Goal: Information Seeking & Learning: Find specific page/section

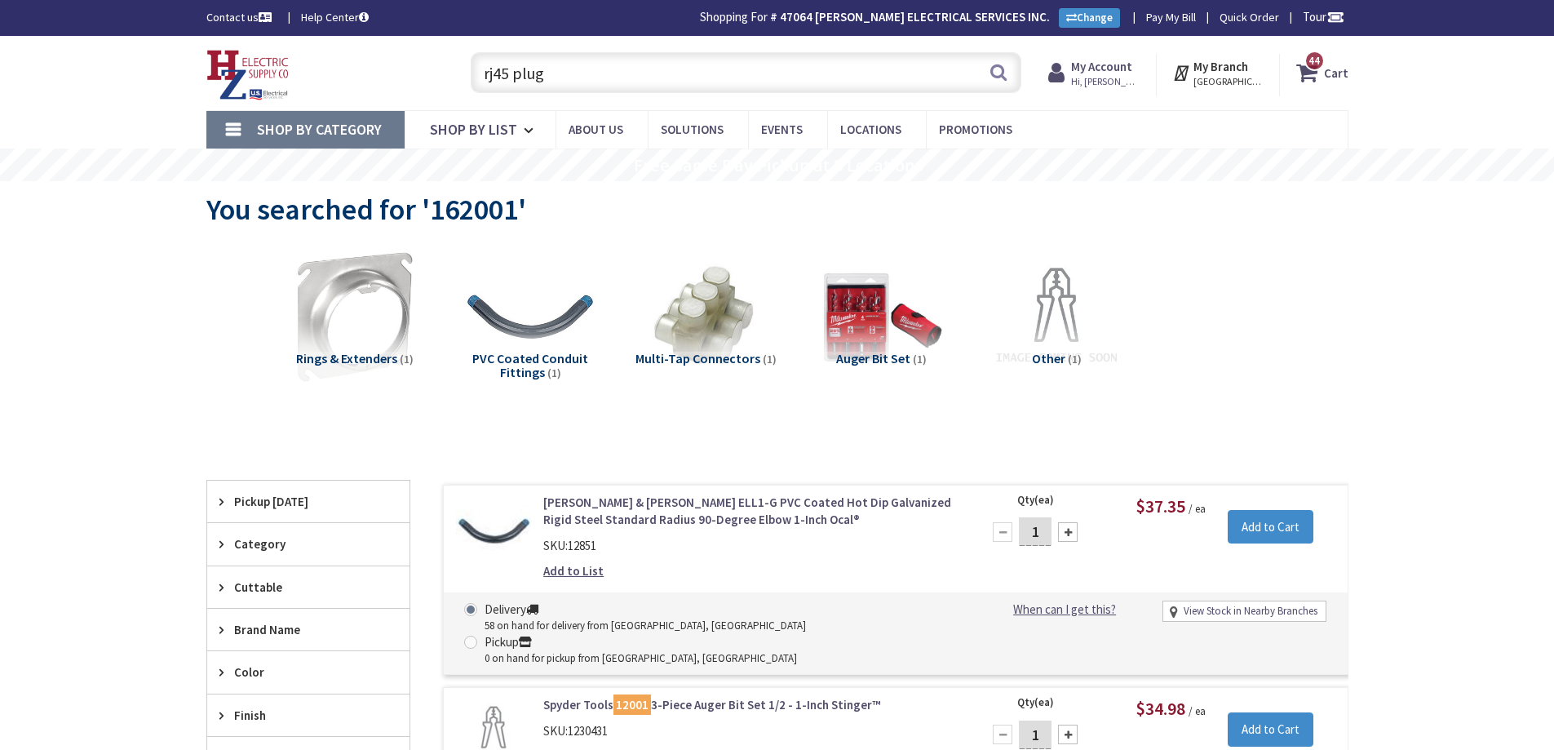
click at [711, 81] on input "rj45 plug" at bounding box center [746, 72] width 551 height 41
type input "r"
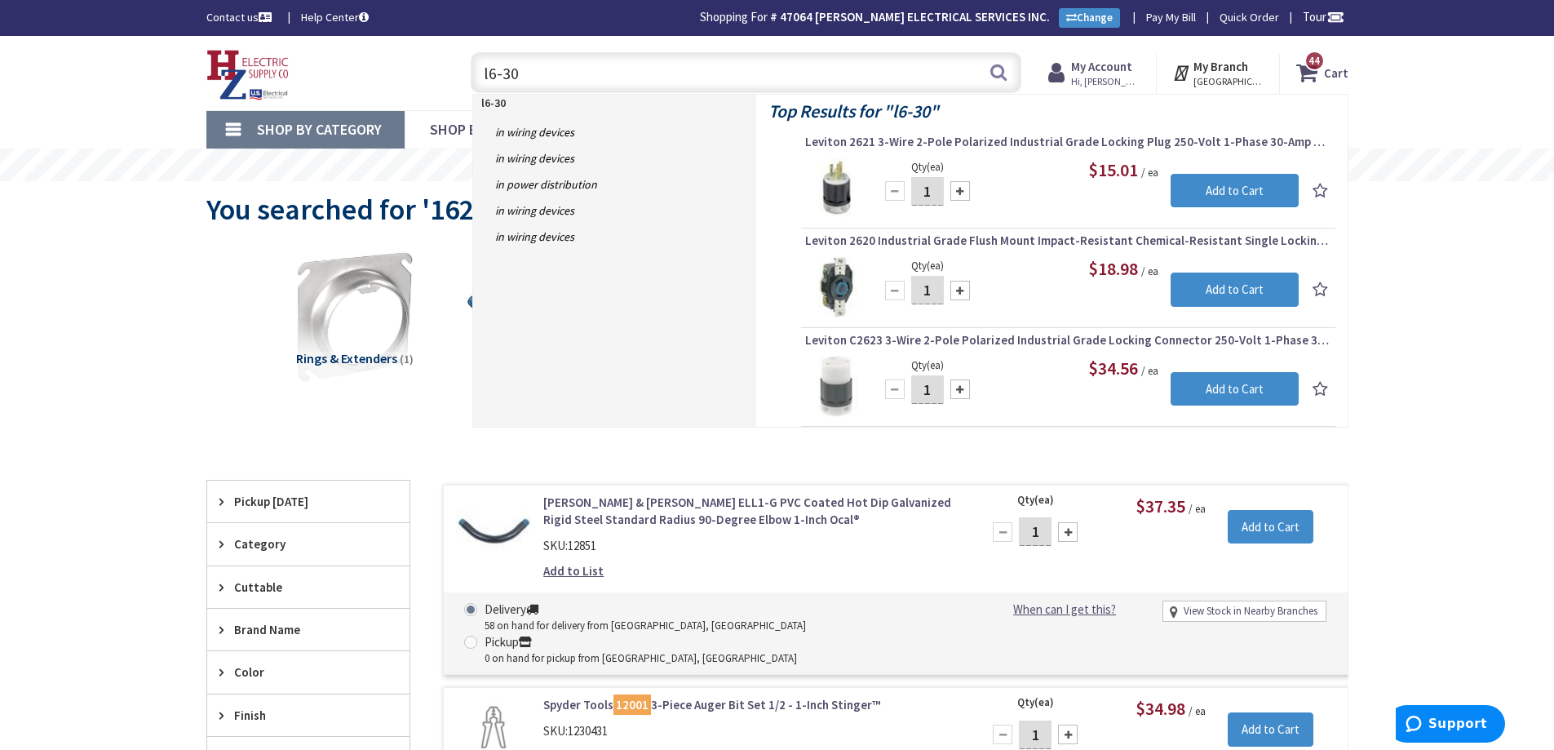
click at [854, 72] on input "l6-30" at bounding box center [746, 72] width 551 height 41
type input "l"
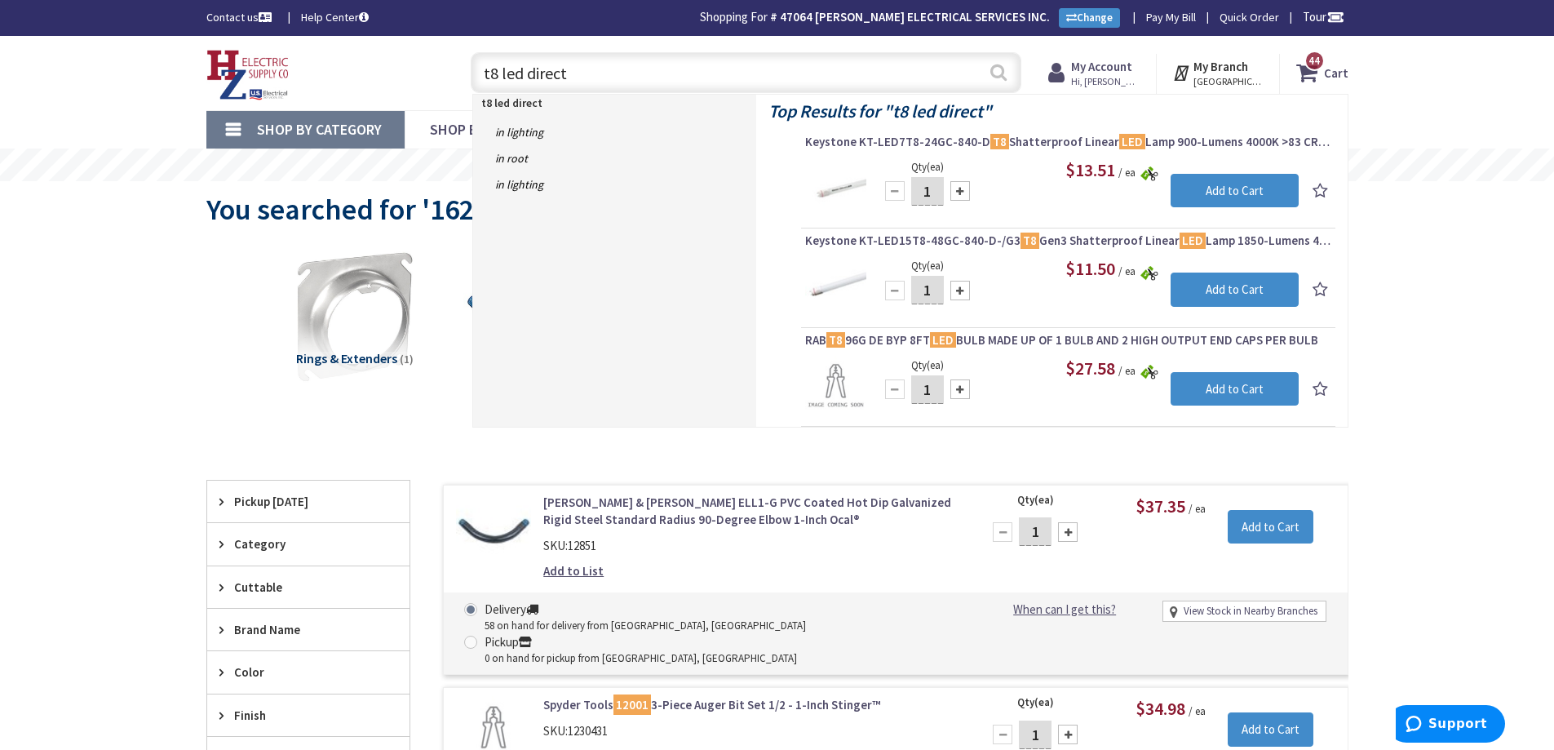
type input "t8 led direct"
click at [1003, 73] on button "Search" at bounding box center [998, 72] width 21 height 37
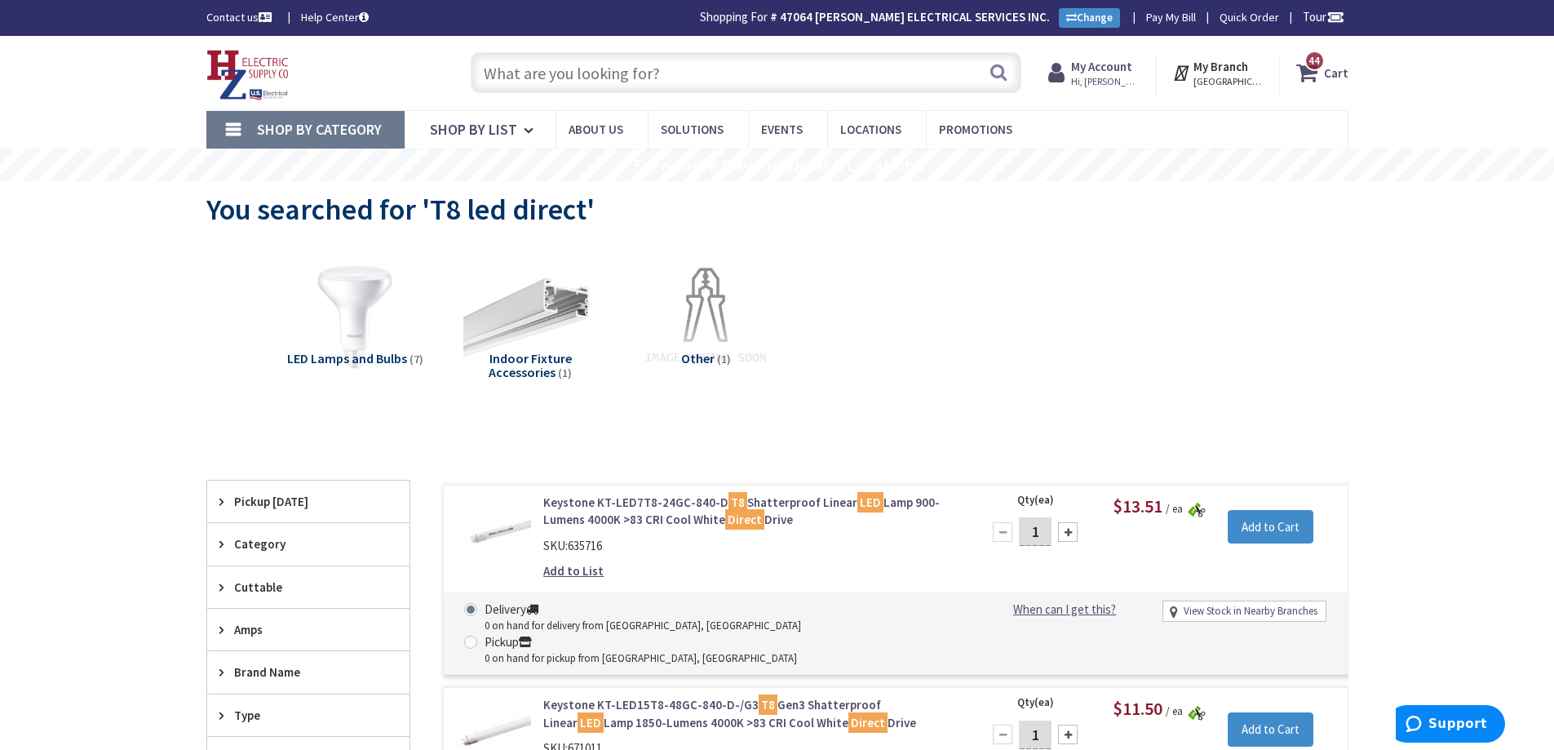
type input "[GEOGRAPHIC_DATA], [STREET_ADDRESS]"
click at [897, 306] on div "LED Lamps and Bulbs (7) Indoor Fixture Accessories (1) Other (1)" at bounding box center [777, 329] width 1085 height 175
click at [719, 73] on input "text" at bounding box center [746, 72] width 551 height 41
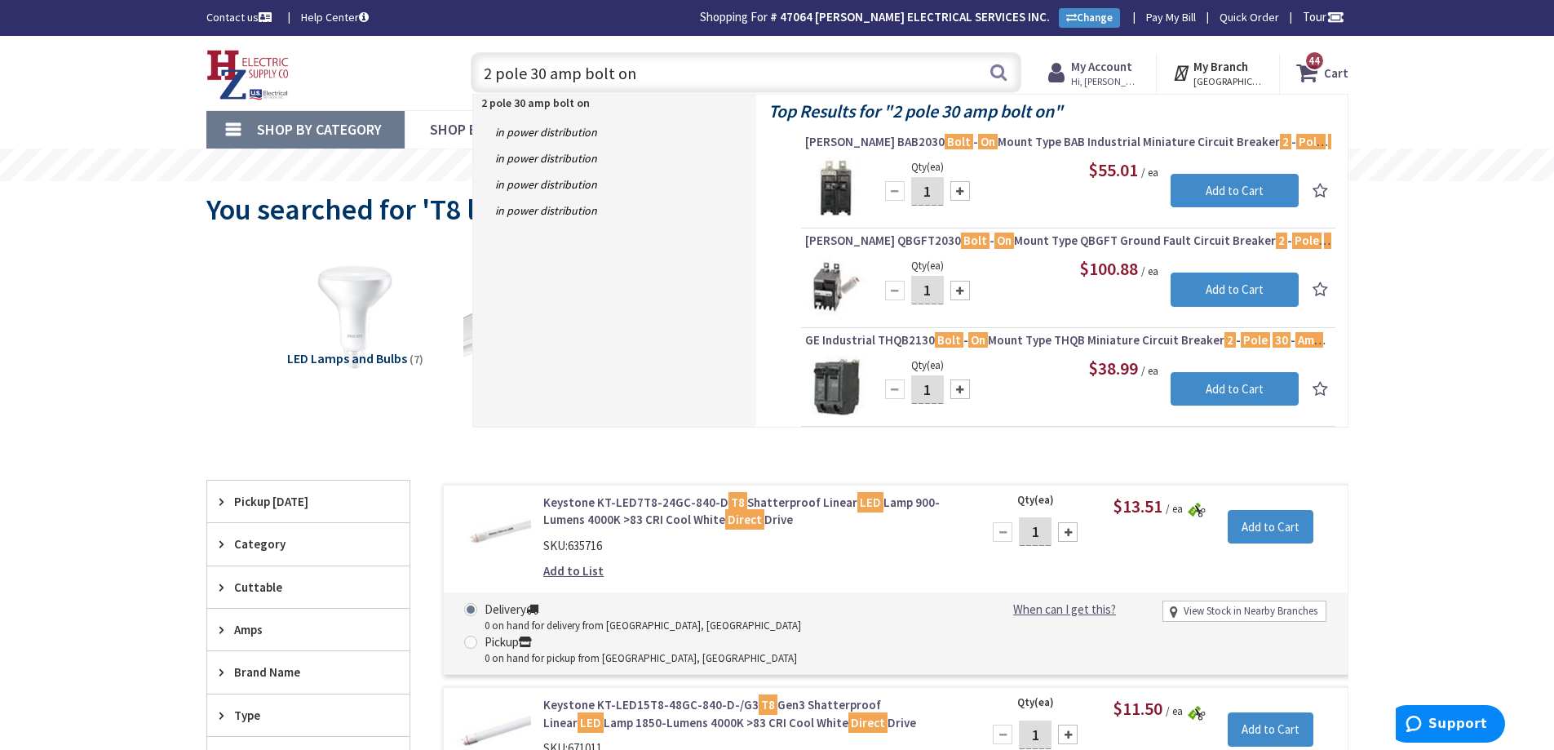
type input "2 pole 30 amp bolt on"
